Goal: Register for event/course

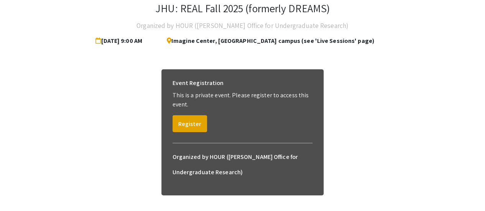
scroll to position [49, 0]
